Goal: Task Accomplishment & Management: Complete application form

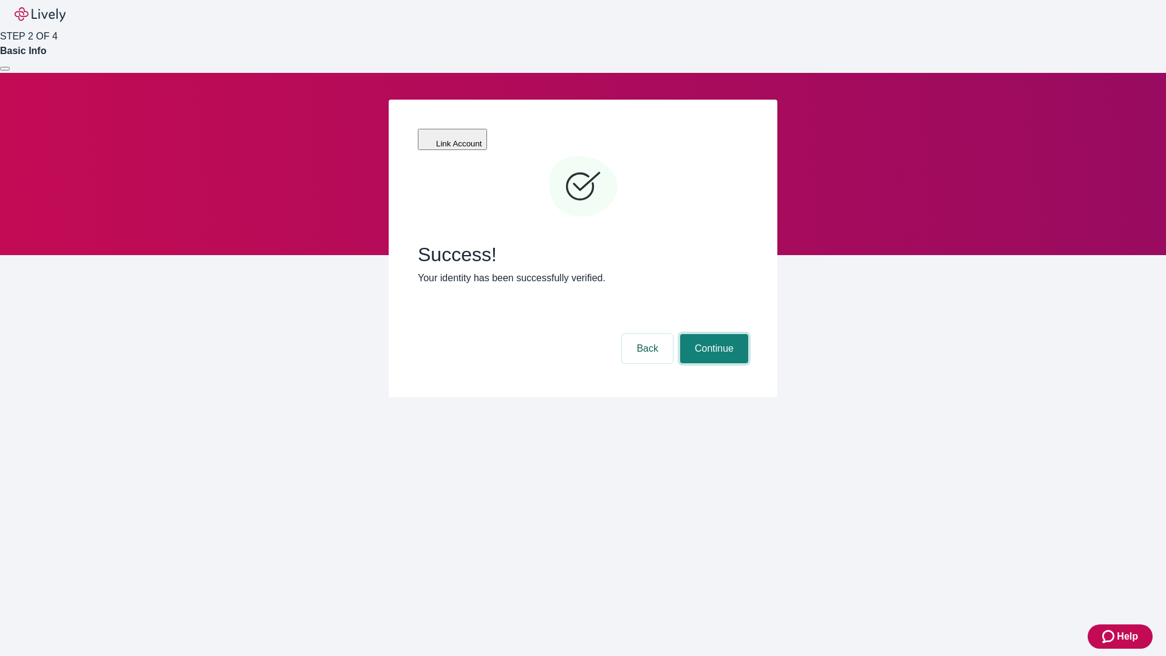
click at [712, 334] on button "Continue" at bounding box center [714, 348] width 68 height 29
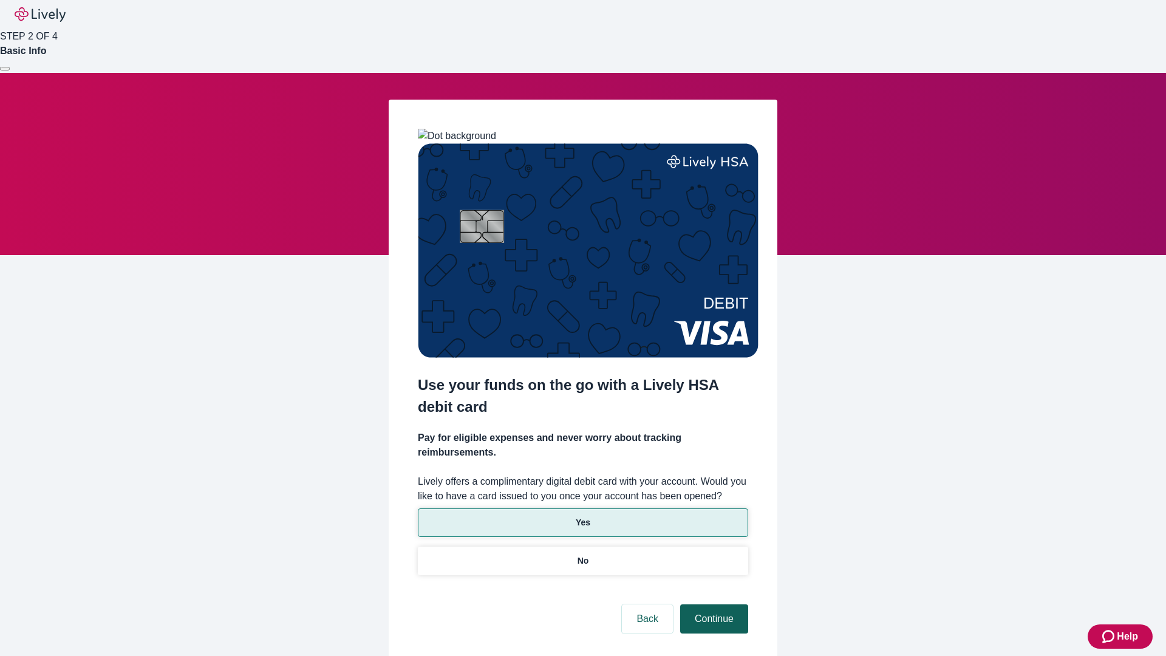
click at [582, 516] on p "Yes" at bounding box center [583, 522] width 15 height 13
click at [712, 604] on button "Continue" at bounding box center [714, 618] width 68 height 29
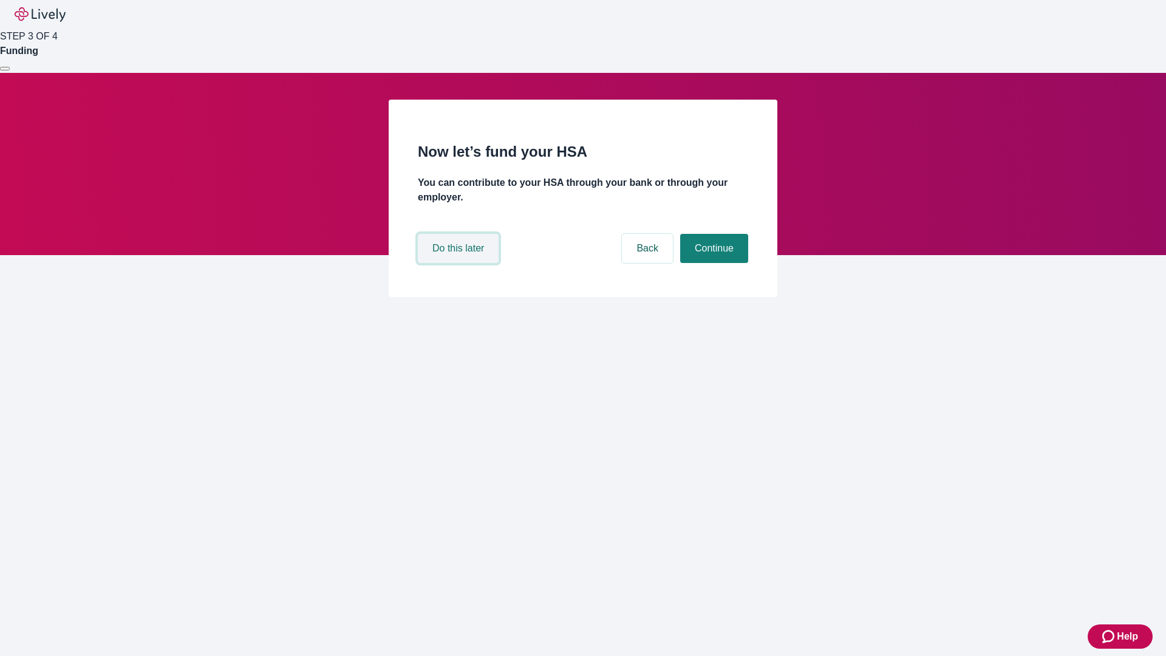
click at [460, 263] on button "Do this later" at bounding box center [458, 248] width 81 height 29
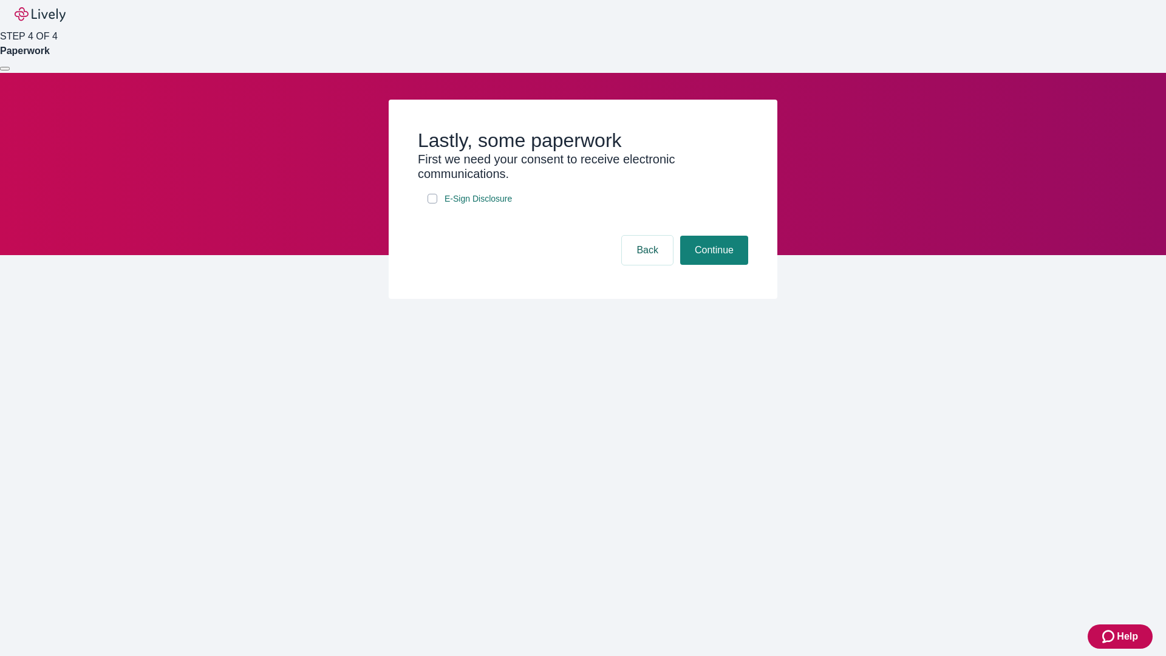
click at [432, 203] on input "E-Sign Disclosure" at bounding box center [433, 199] width 10 height 10
checkbox input "true"
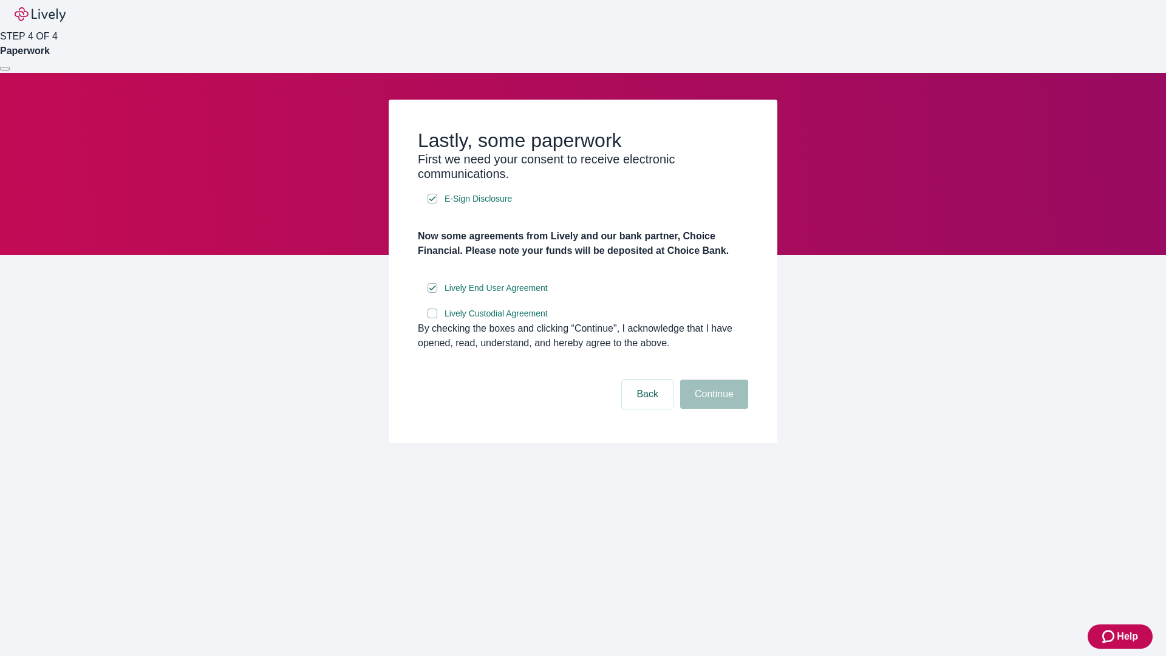
click at [432, 318] on input "Lively Custodial Agreement" at bounding box center [433, 314] width 10 height 10
checkbox input "true"
click at [712, 409] on button "Continue" at bounding box center [714, 394] width 68 height 29
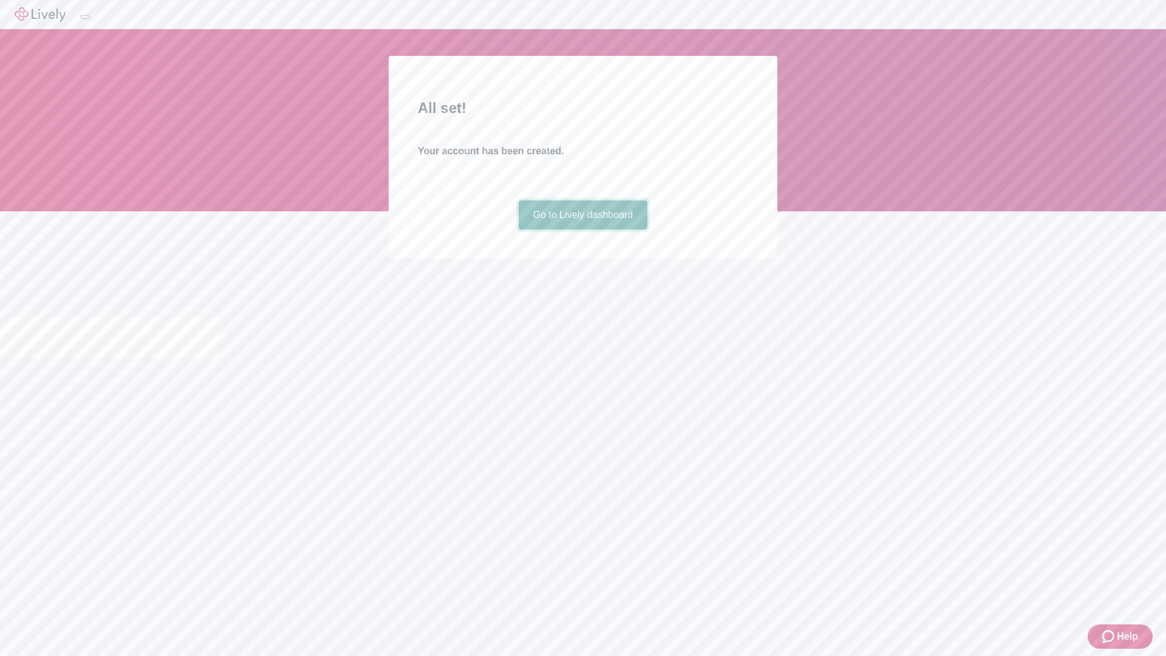
click at [582, 230] on link "Go to Lively dashboard" at bounding box center [583, 214] width 129 height 29
